Goal: Task Accomplishment & Management: Manage account settings

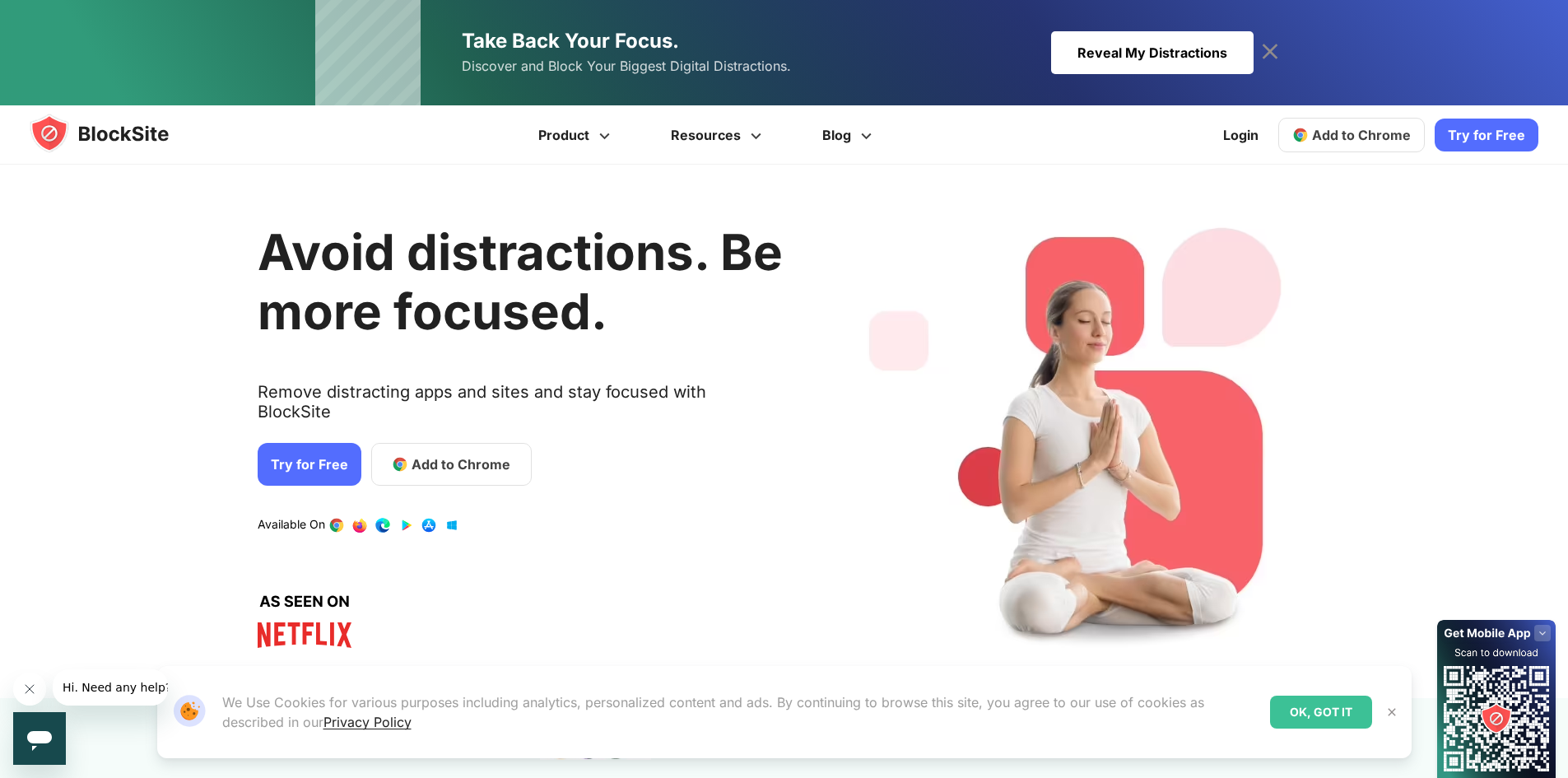
click at [1327, 138] on span "Add to Chrome" at bounding box center [1361, 135] width 98 height 16
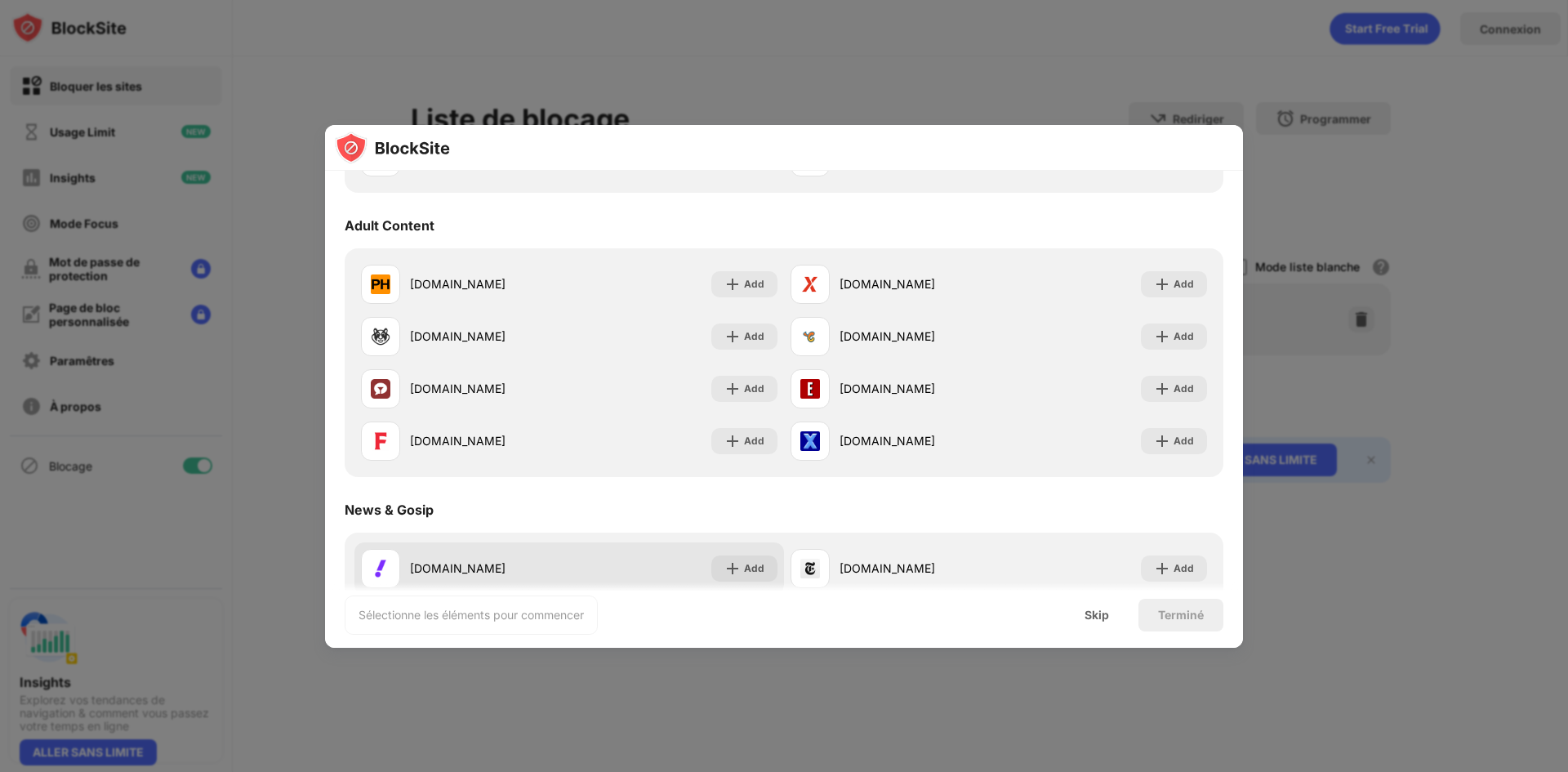
scroll to position [654, 0]
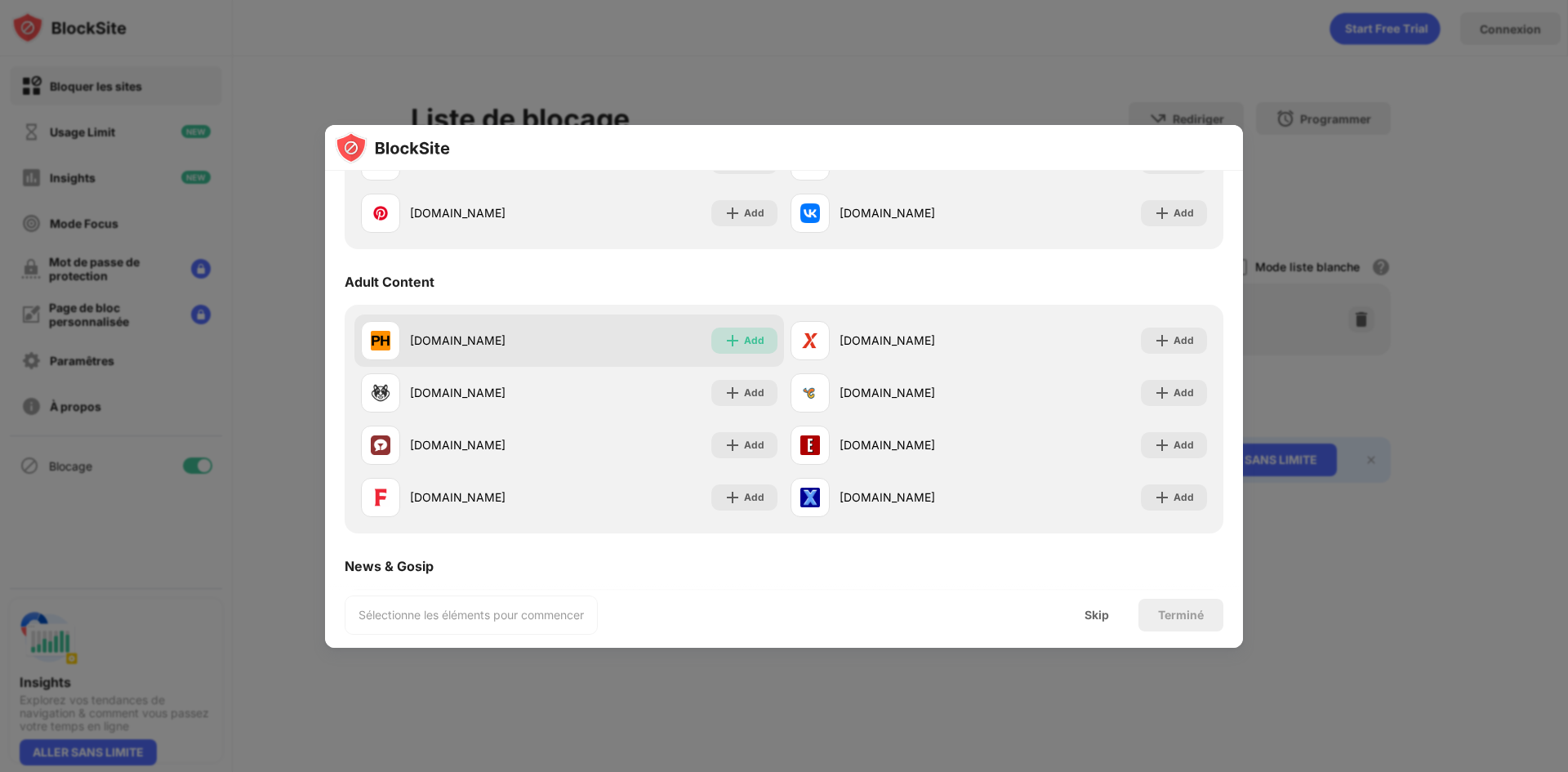
click at [730, 341] on img at bounding box center [732, 340] width 16 height 16
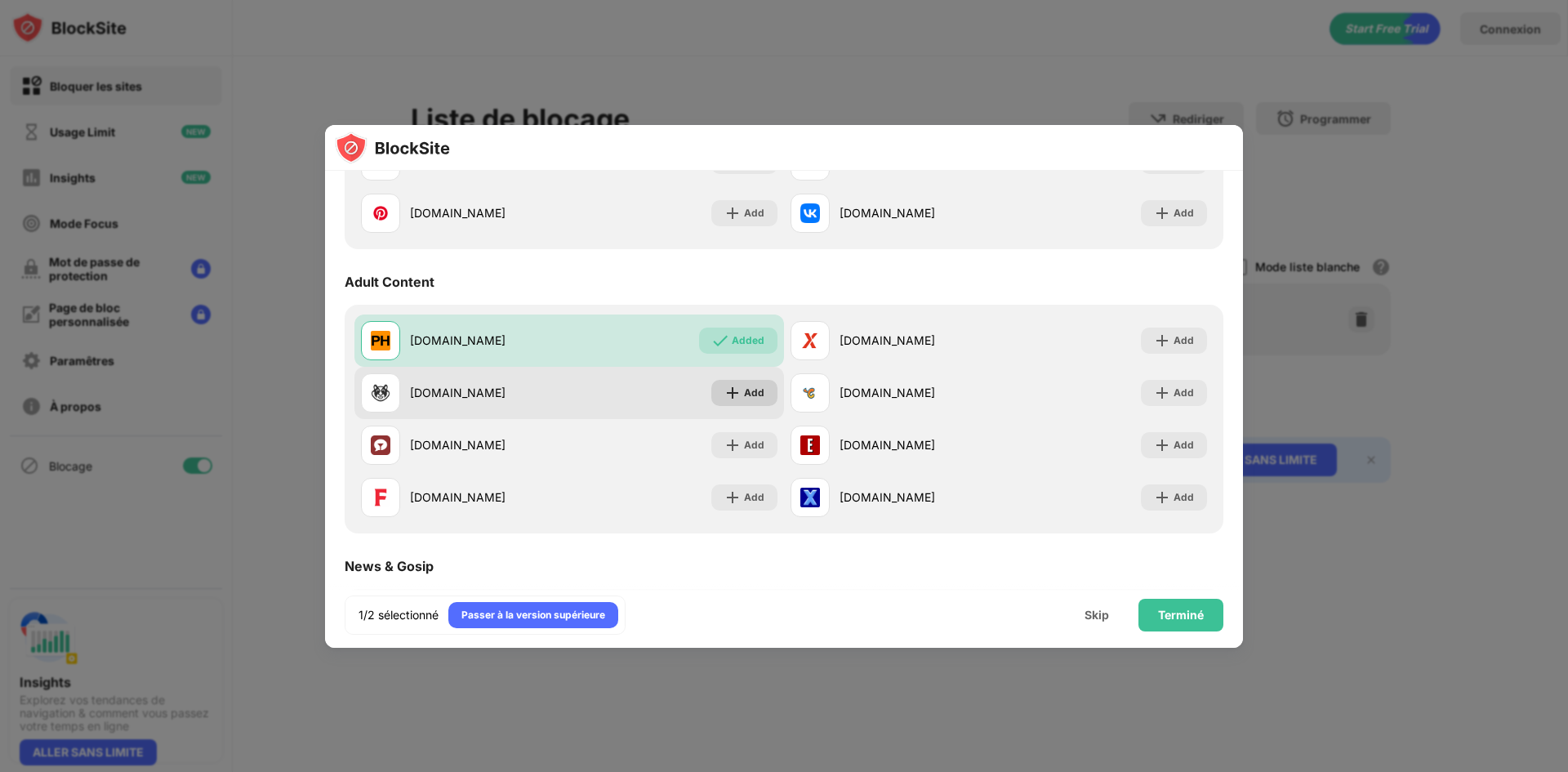
click at [729, 393] on img at bounding box center [732, 392] width 16 height 16
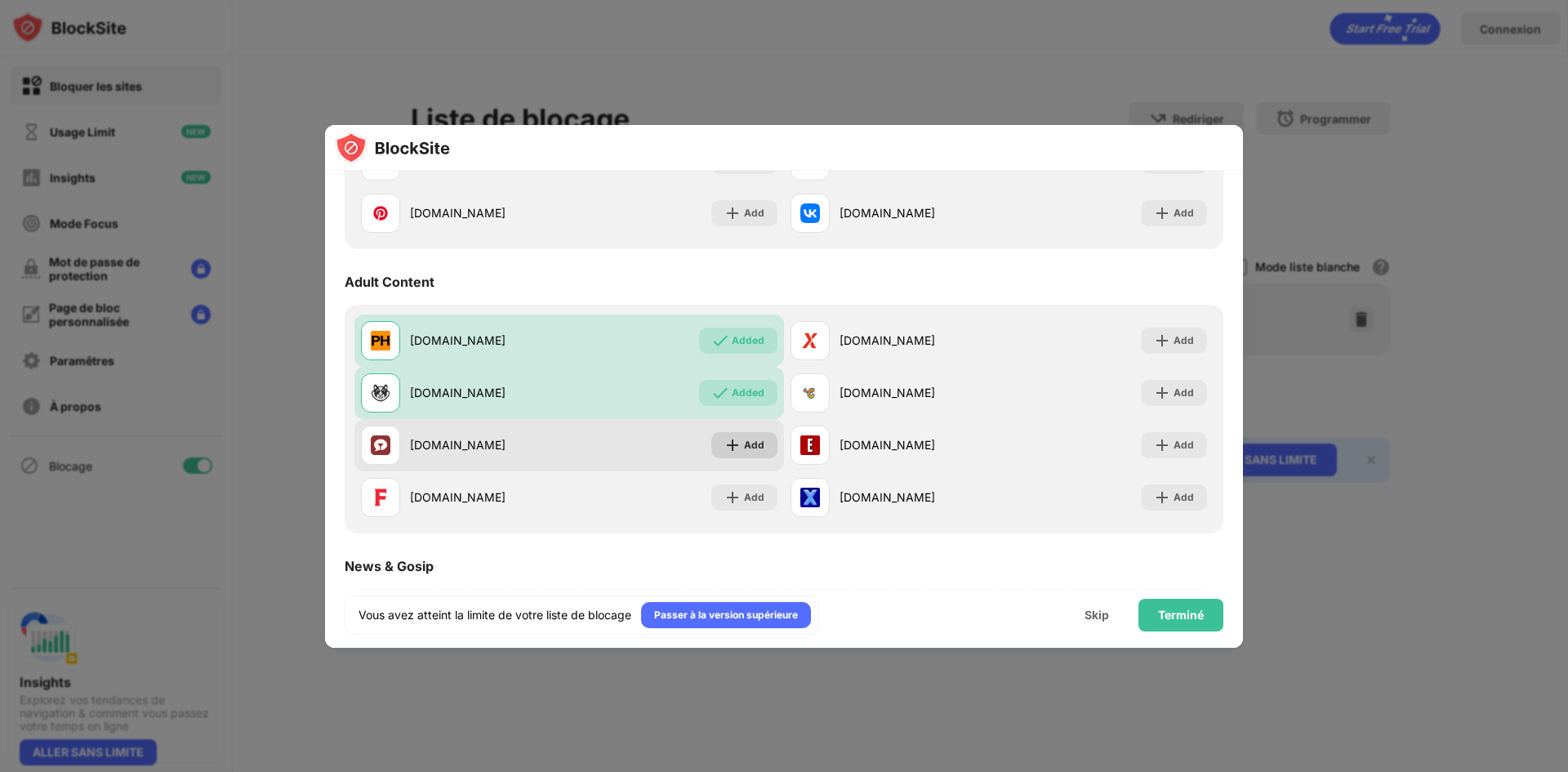
click at [733, 437] on img at bounding box center [732, 444] width 16 height 16
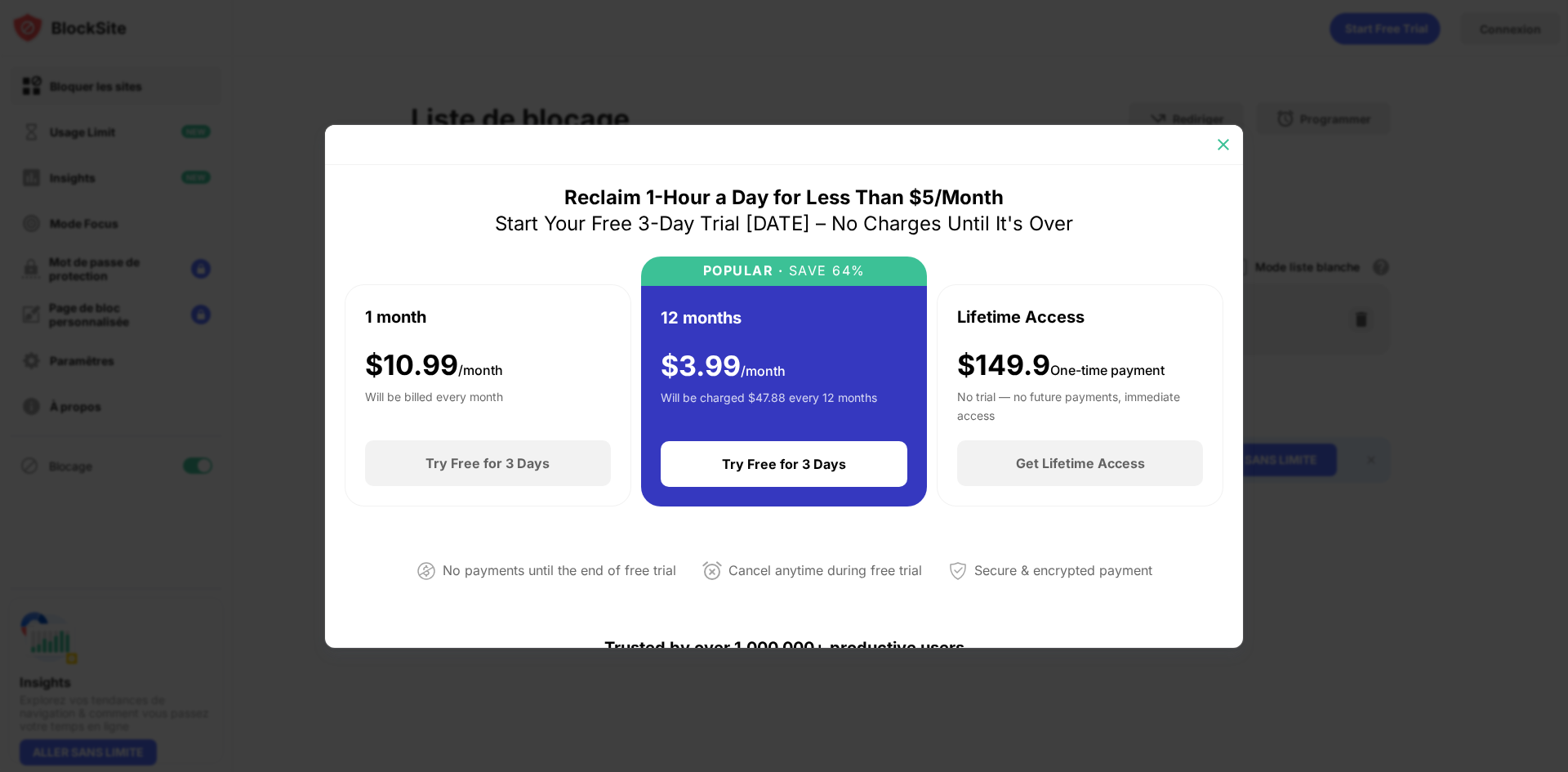
click at [1219, 145] on img at bounding box center [1223, 144] width 16 height 16
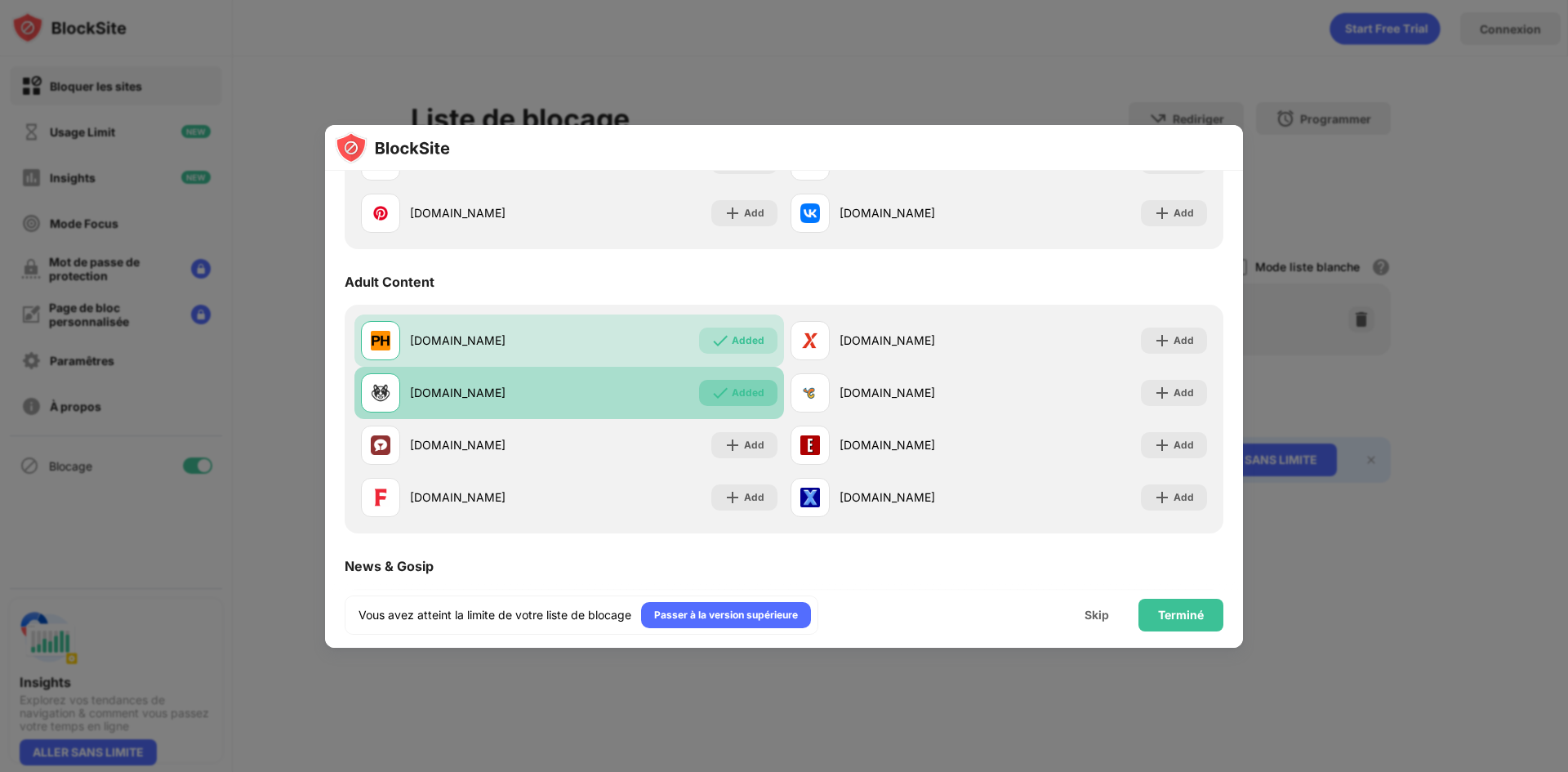
click at [737, 389] on div "Added" at bounding box center [748, 392] width 32 height 16
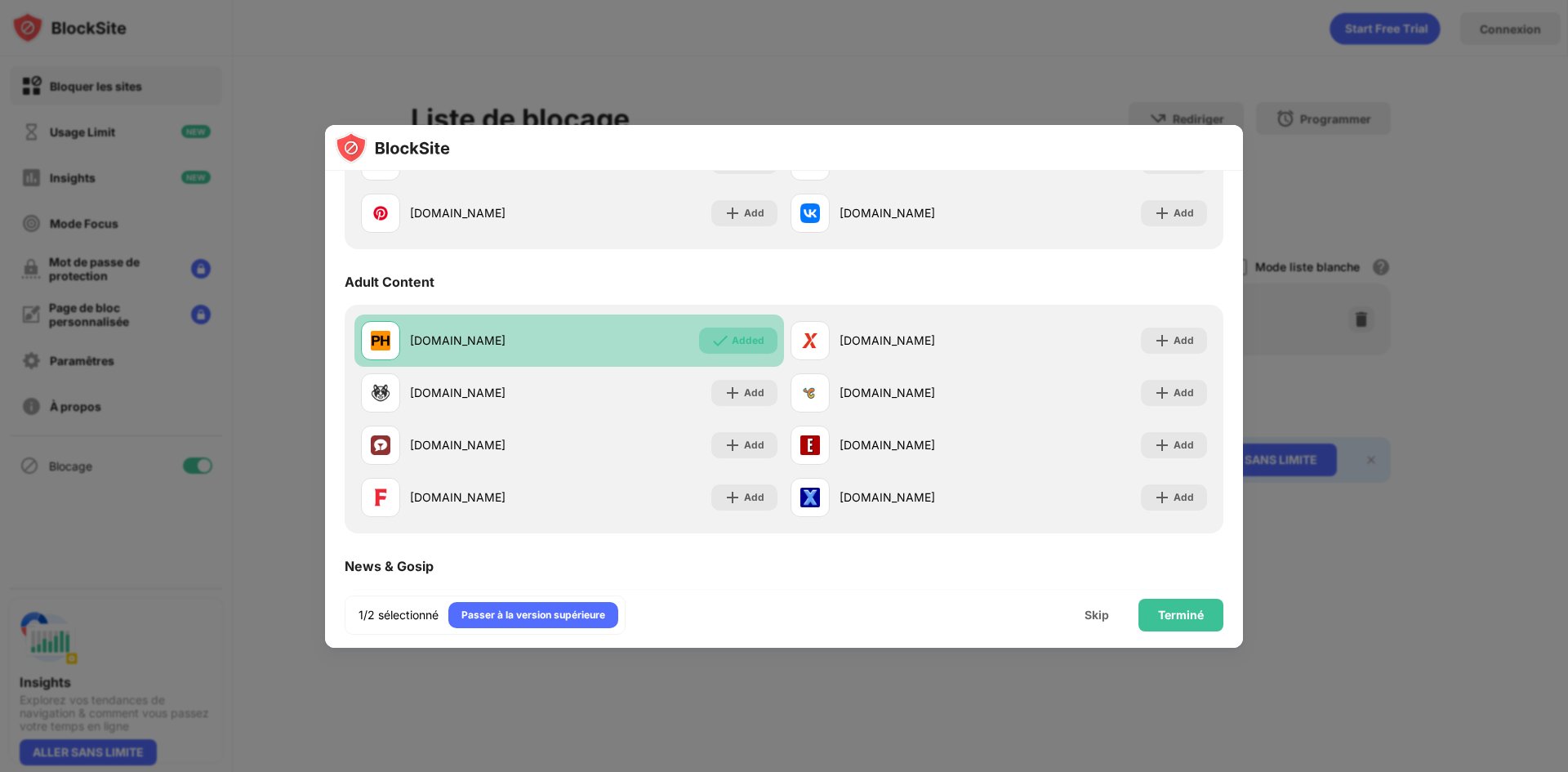
click at [725, 344] on div "Added" at bounding box center [738, 341] width 79 height 27
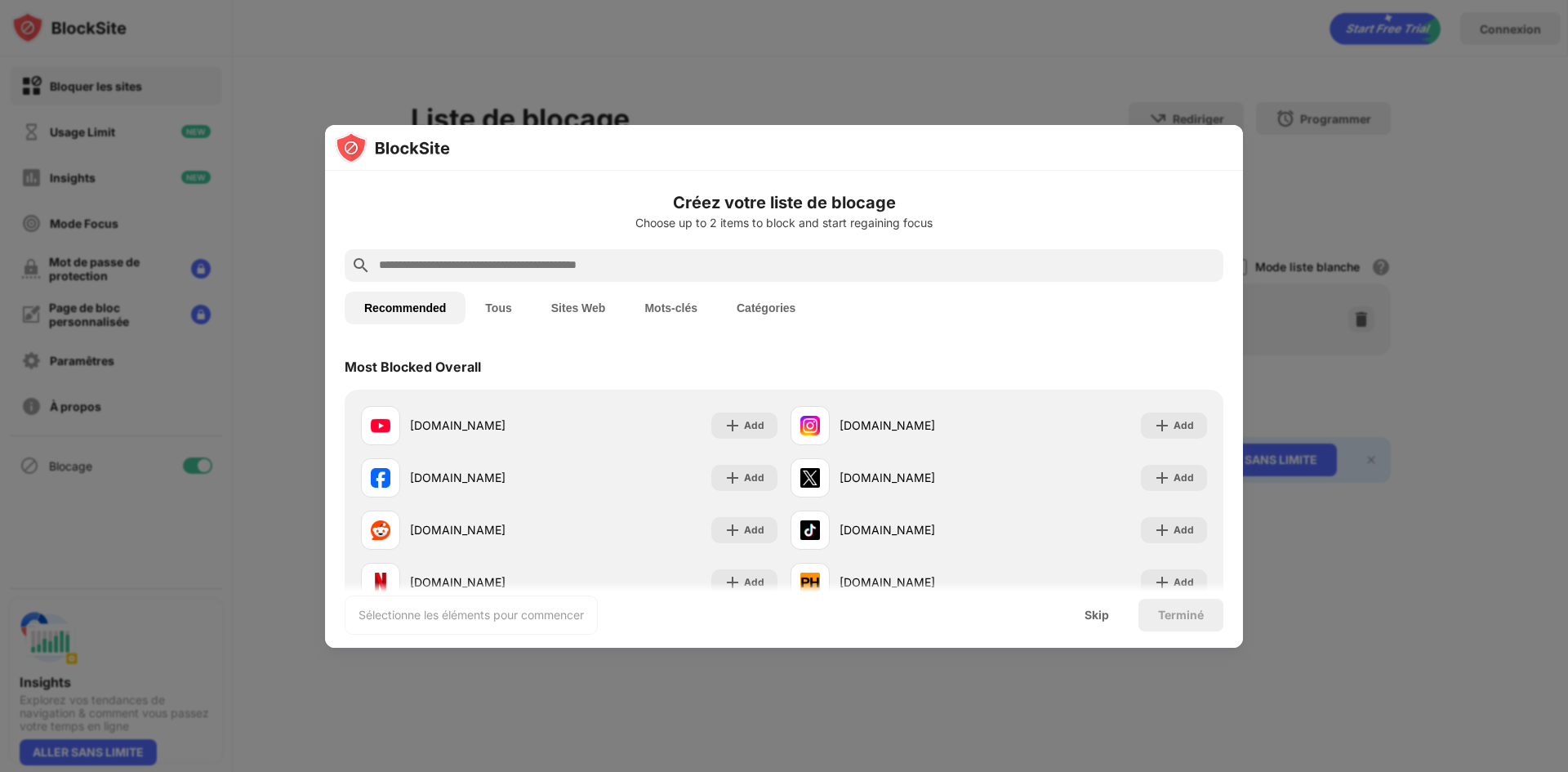
click at [535, 257] on input "text" at bounding box center [797, 265] width 839 height 20
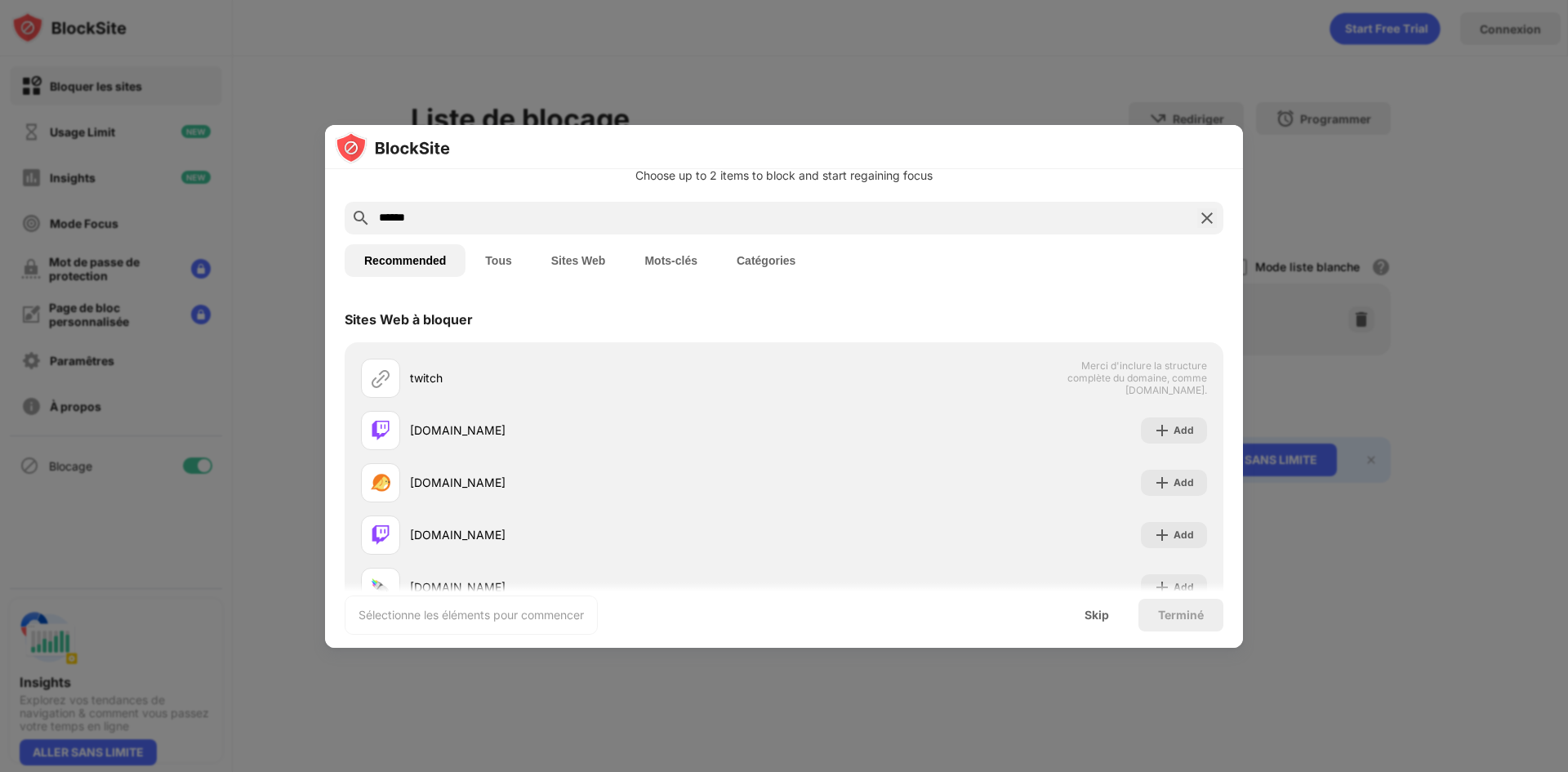
scroll to position [81, 0]
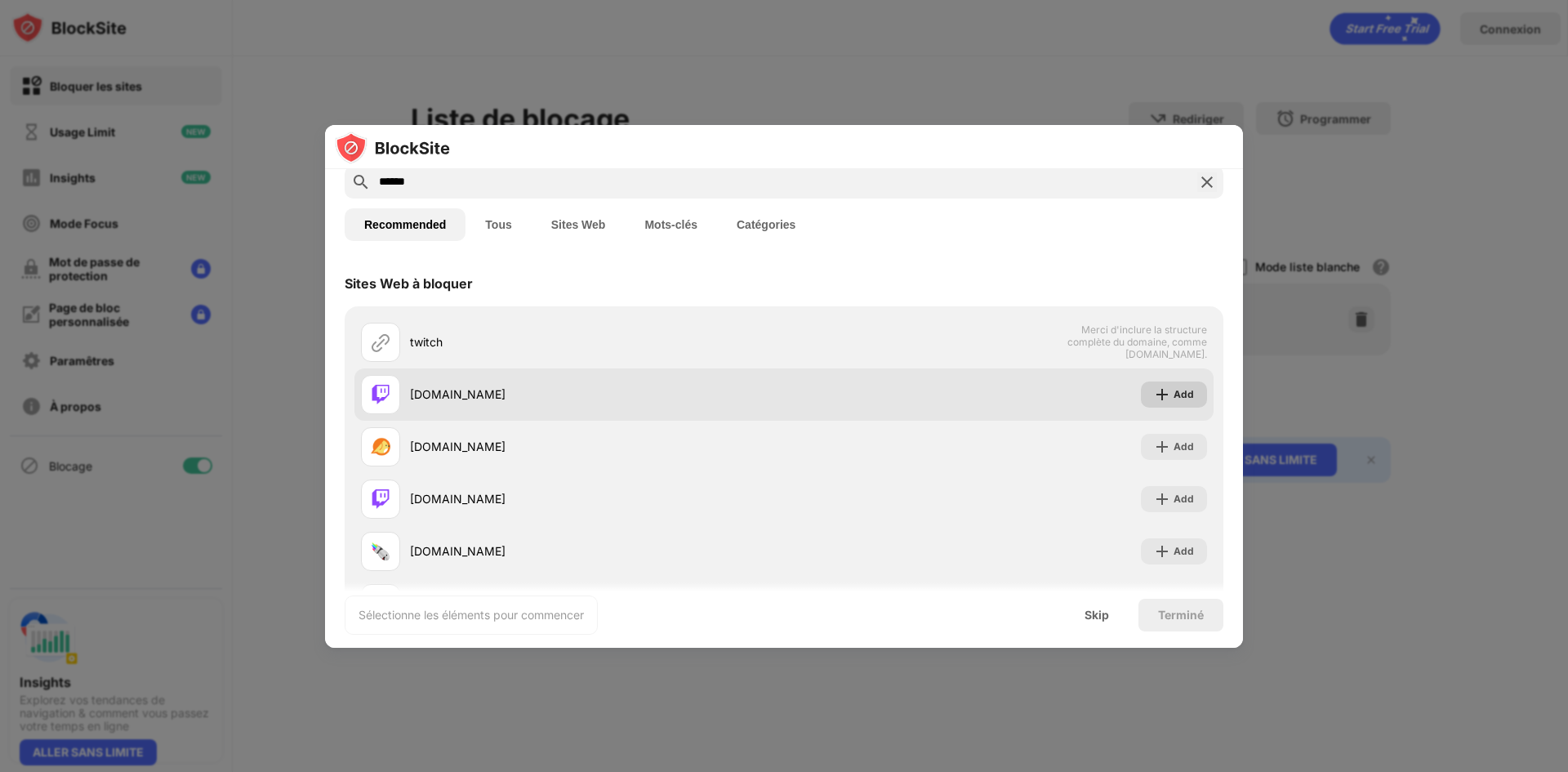
type input "******"
click at [1154, 391] on img at bounding box center [1162, 394] width 16 height 16
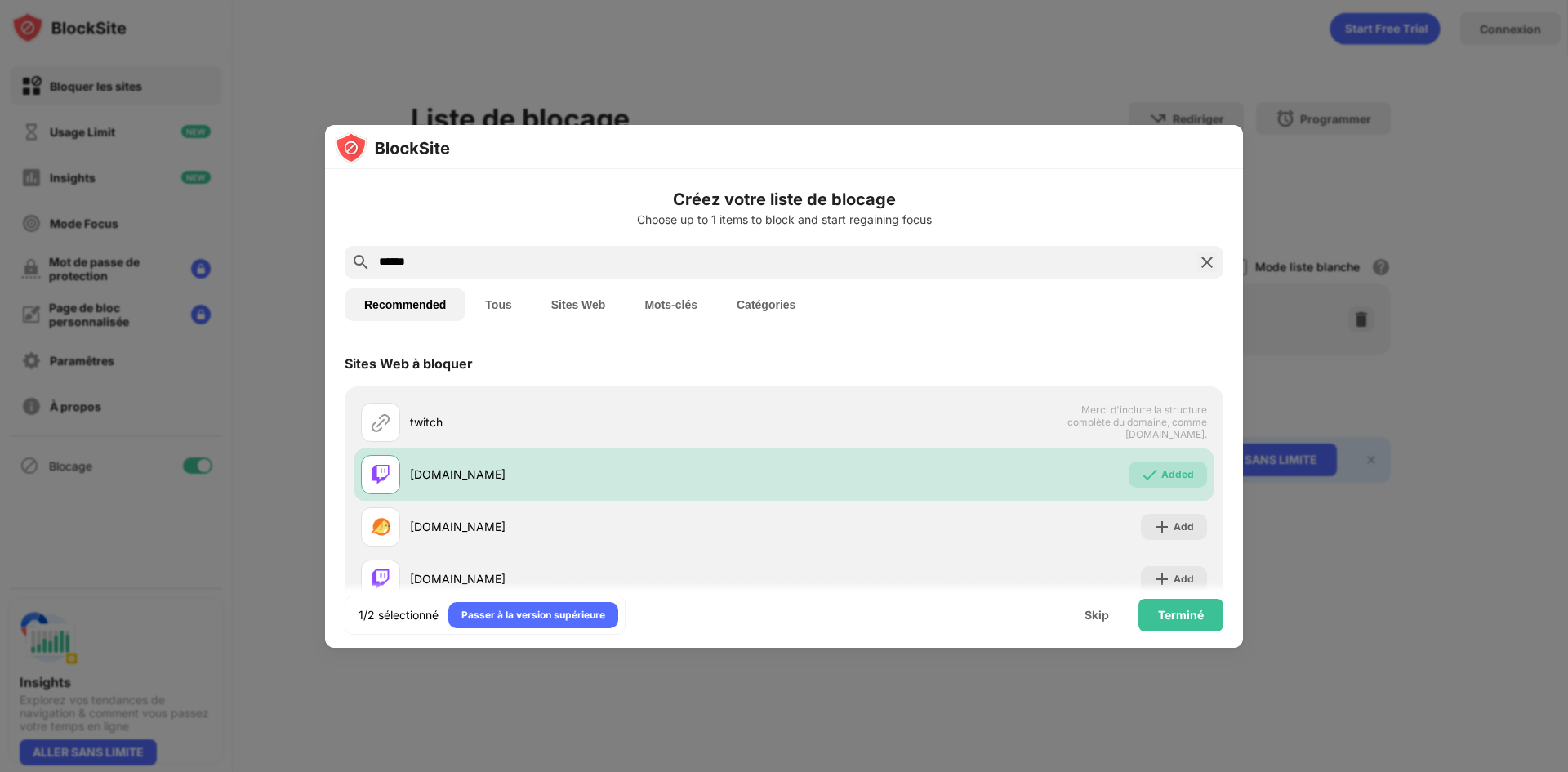
scroll to position [0, 0]
click at [503, 309] on button "Tous" at bounding box center [497, 306] width 65 height 32
drag, startPoint x: 1205, startPoint y: 274, endPoint x: 1198, endPoint y: 264, distance: 12.2
click at [1203, 271] on div "******" at bounding box center [784, 264] width 879 height 32
click at [1198, 263] on img at bounding box center [1207, 264] width 20 height 20
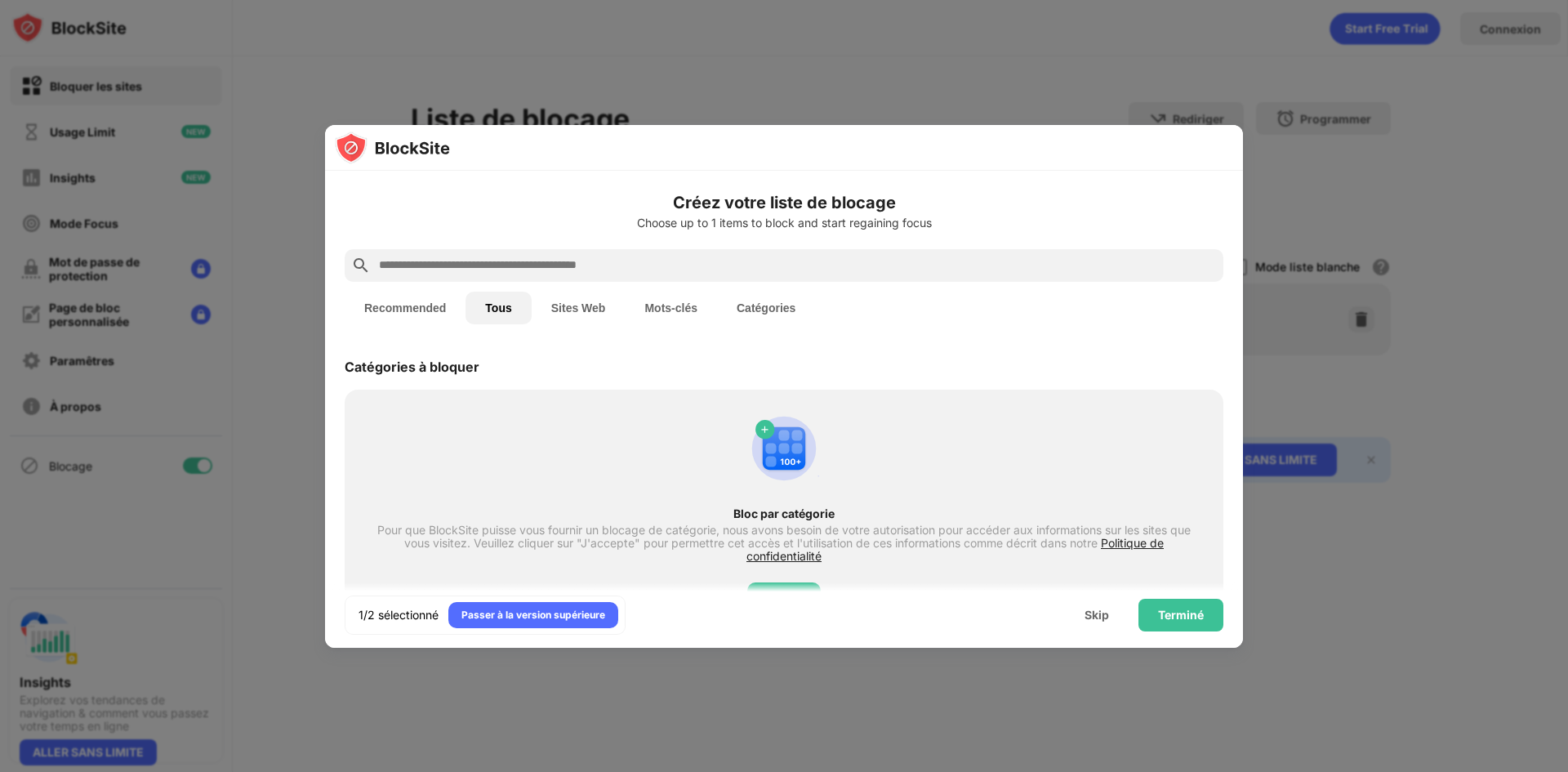
click at [586, 308] on button "Sites Web" at bounding box center [578, 308] width 94 height 32
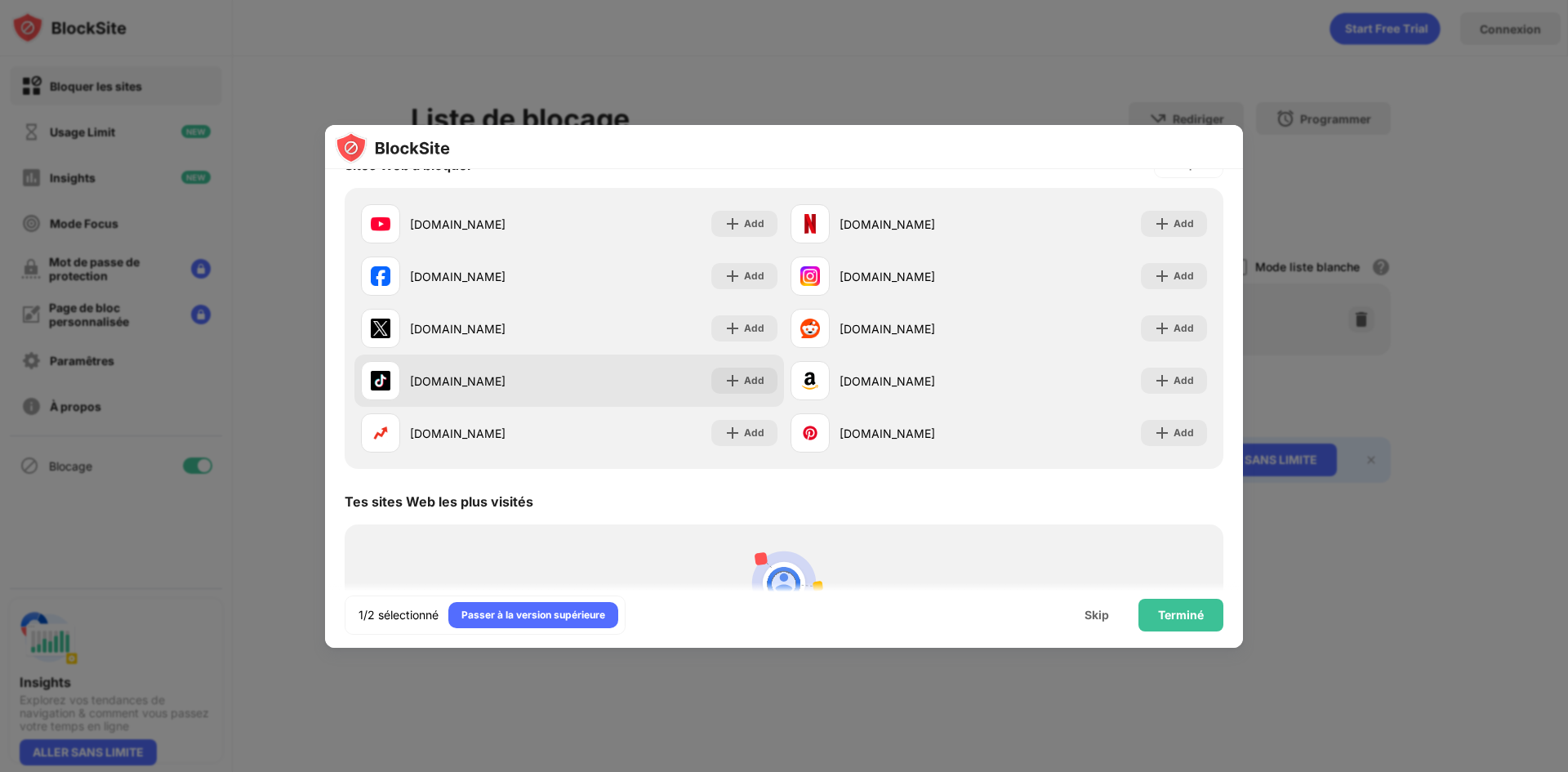
scroll to position [118, 0]
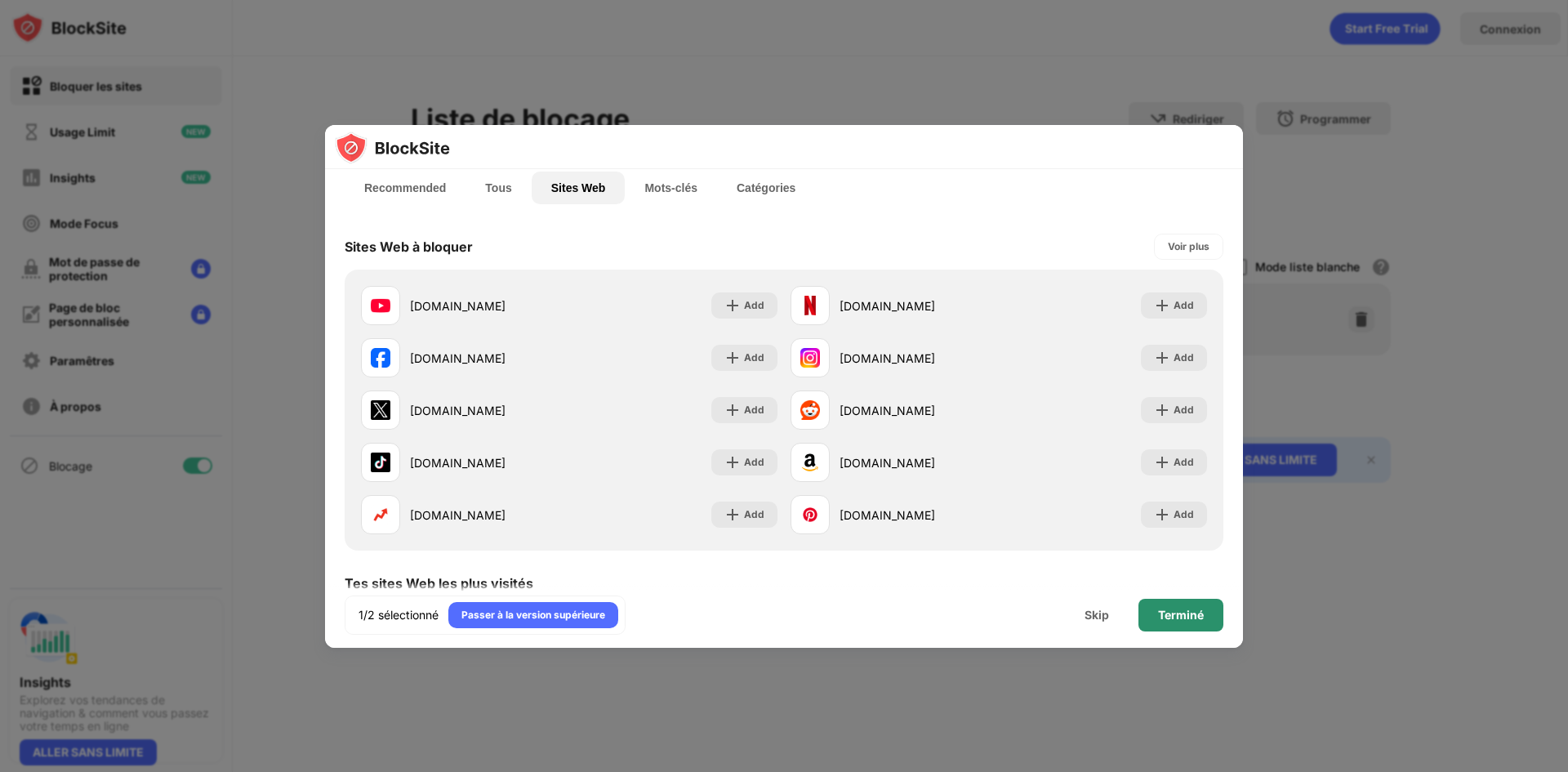
click at [1174, 608] on div "Terminé" at bounding box center [1181, 615] width 45 height 13
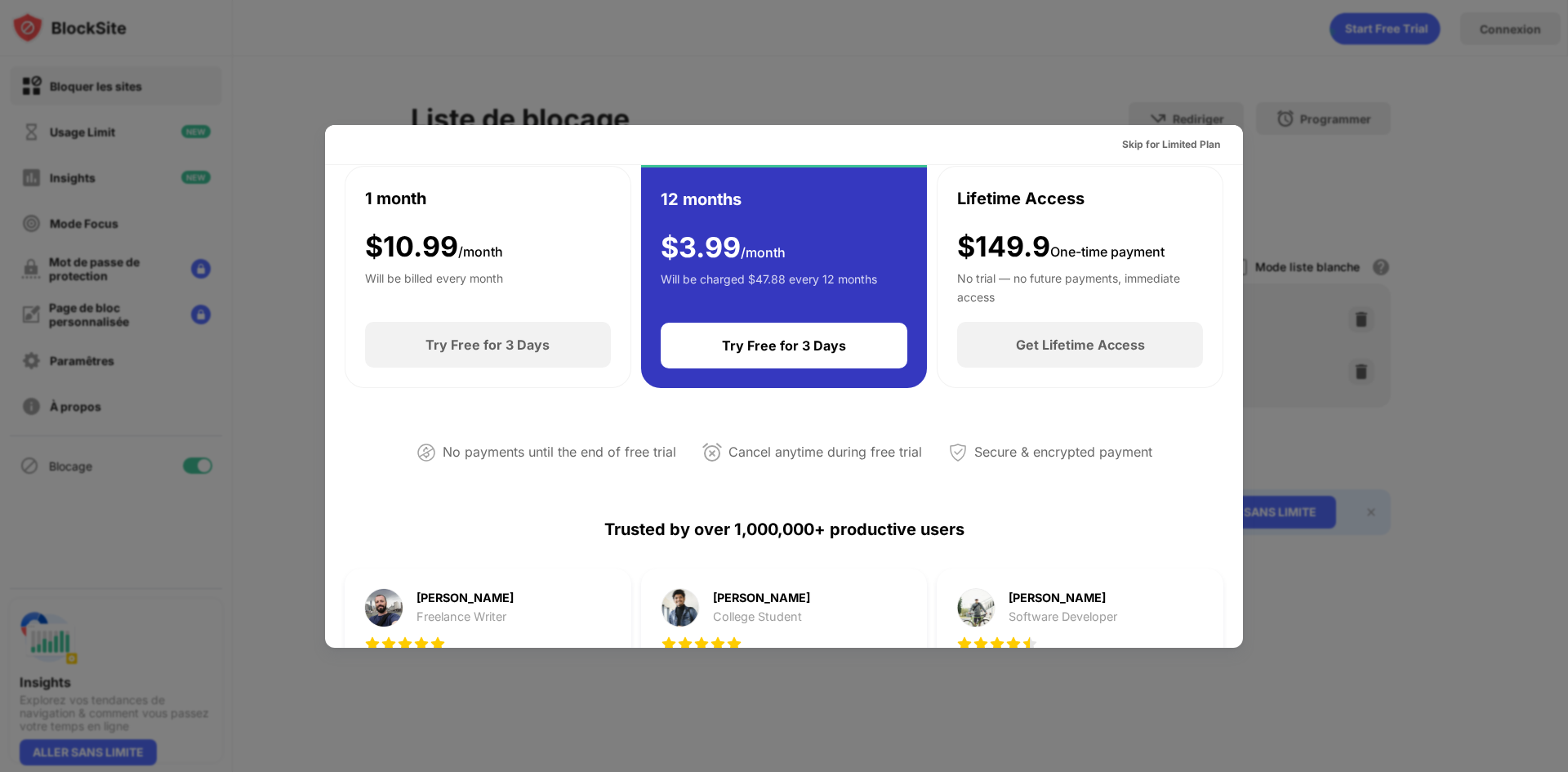
scroll to position [0, 0]
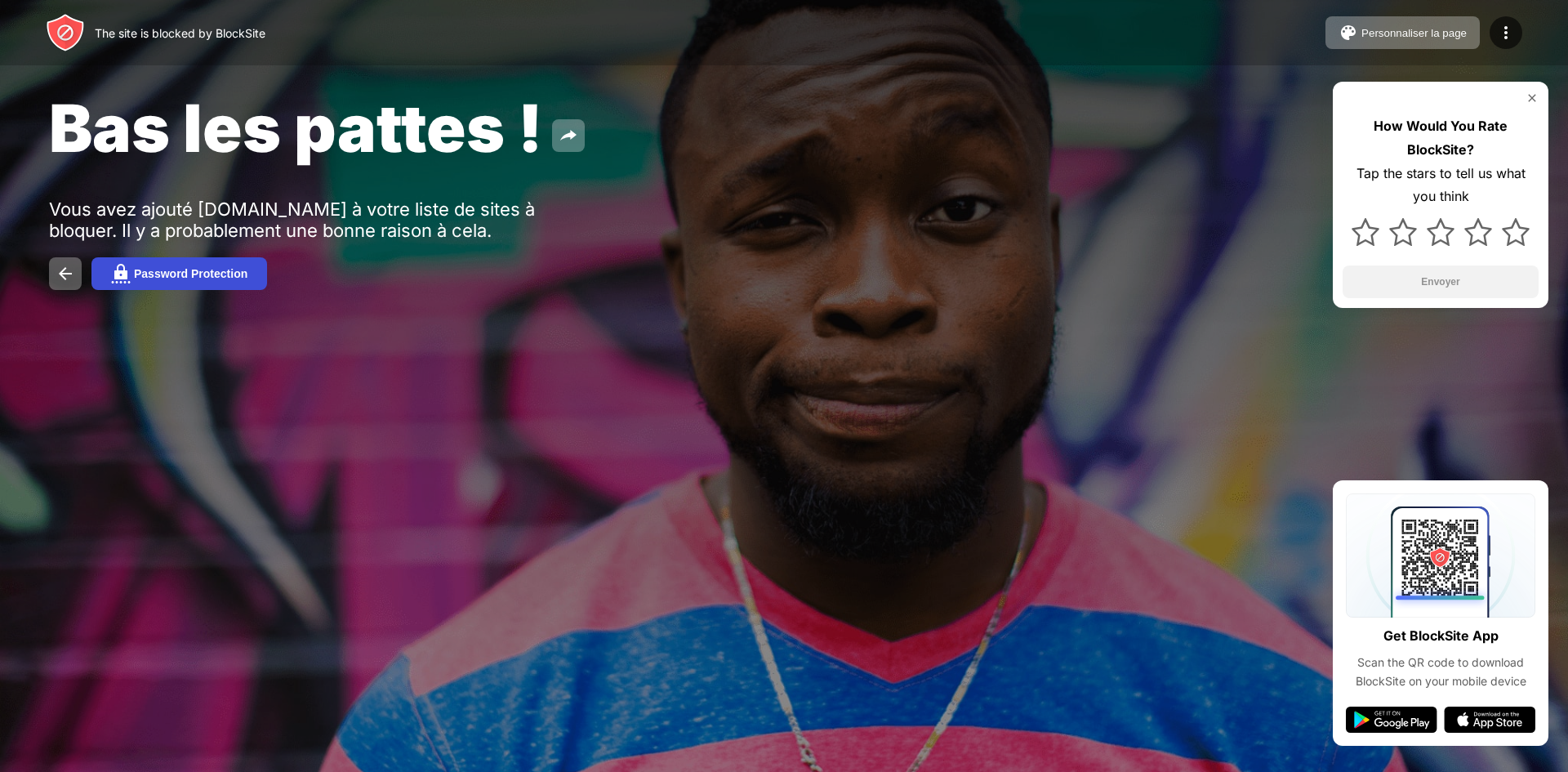
click at [178, 276] on div "Password Protection" at bounding box center [190, 274] width 114 height 13
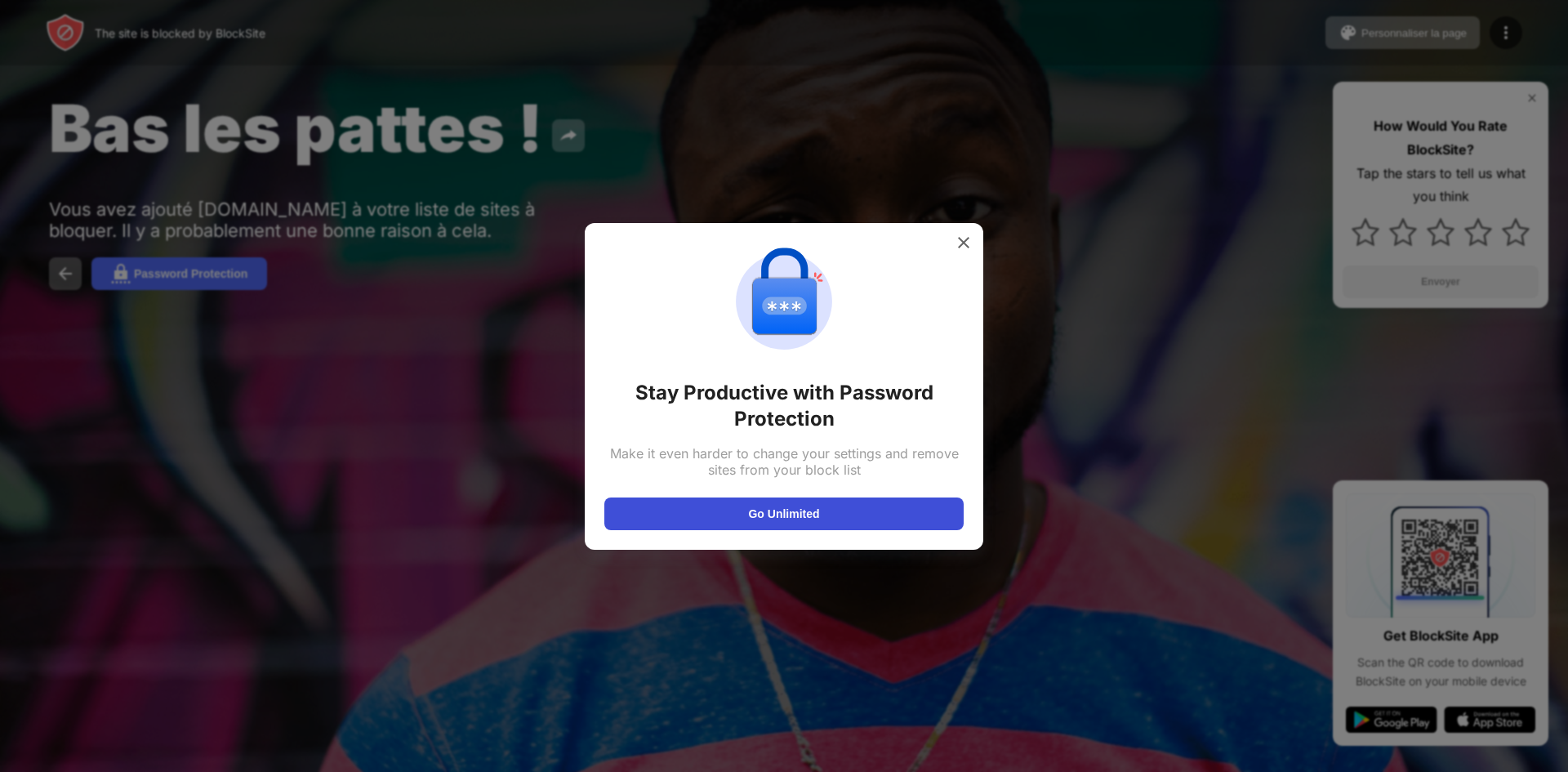
click at [819, 517] on button "Go Unlimited" at bounding box center [784, 513] width 359 height 32
